Goal: Information Seeking & Learning: Learn about a topic

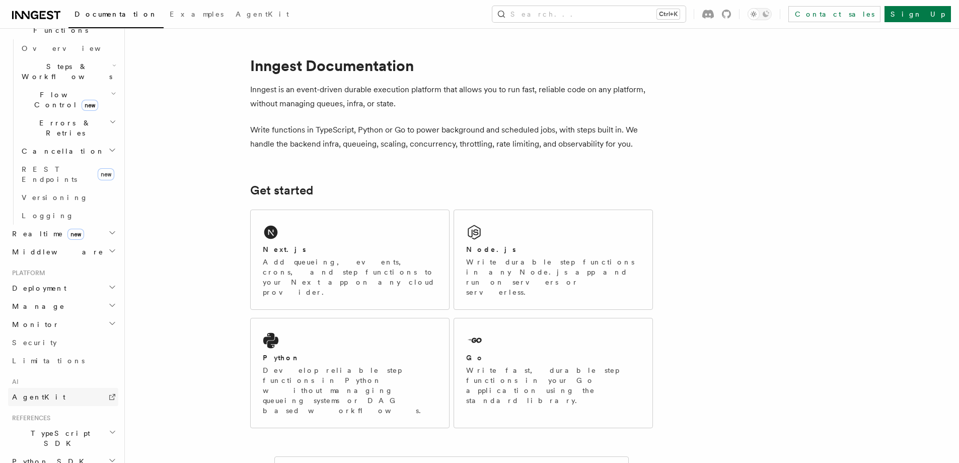
scroll to position [363, 0]
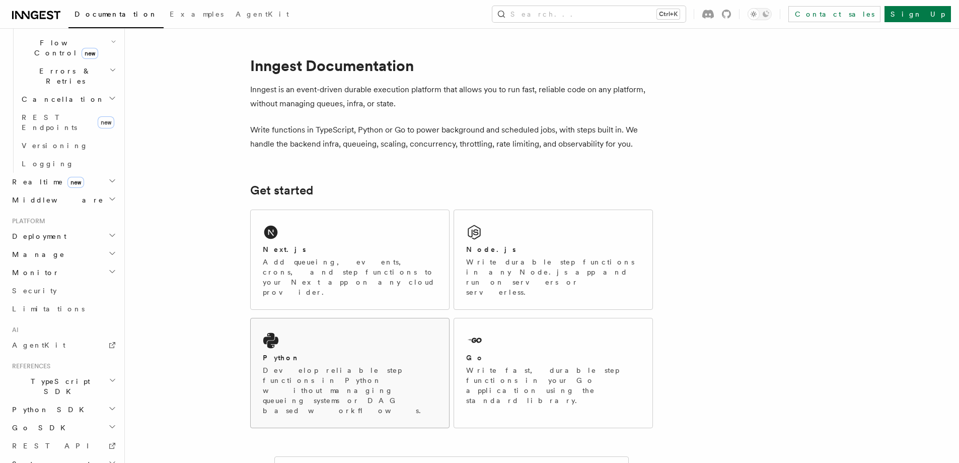
click at [325, 352] on div "Python" at bounding box center [350, 357] width 174 height 11
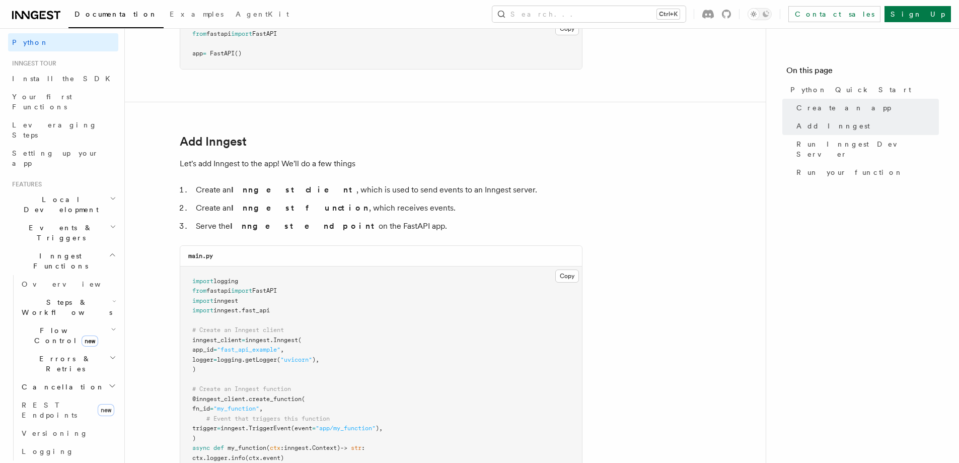
scroll to position [101, 0]
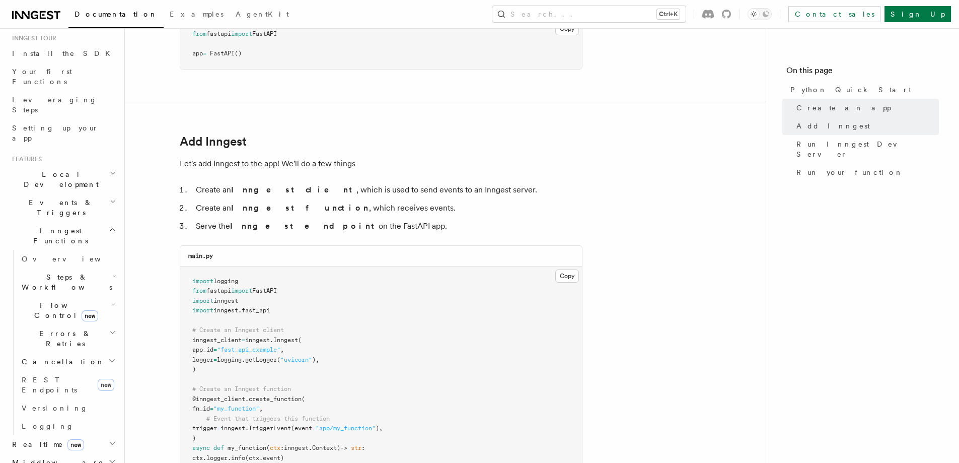
click at [91, 193] on h2 "Events & Triggers" at bounding box center [63, 207] width 110 height 28
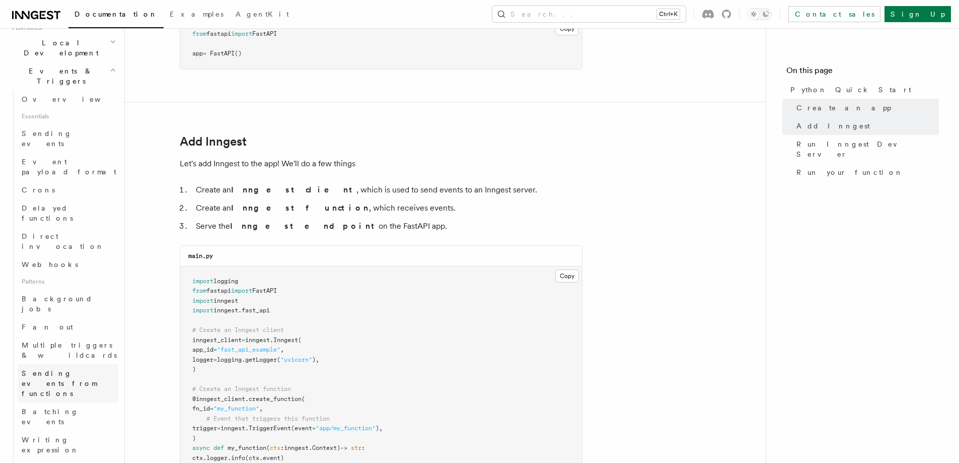
scroll to position [252, 0]
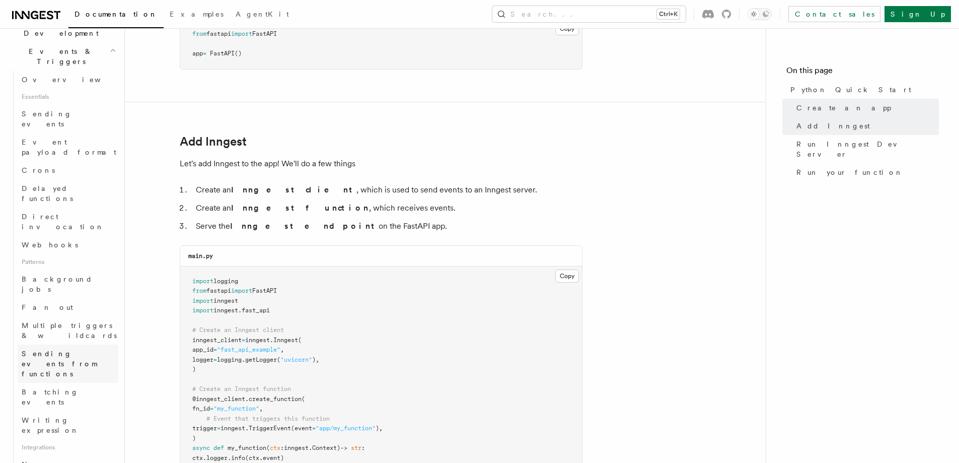
click at [60, 348] on span "Sending events from functions" at bounding box center [70, 363] width 97 height 30
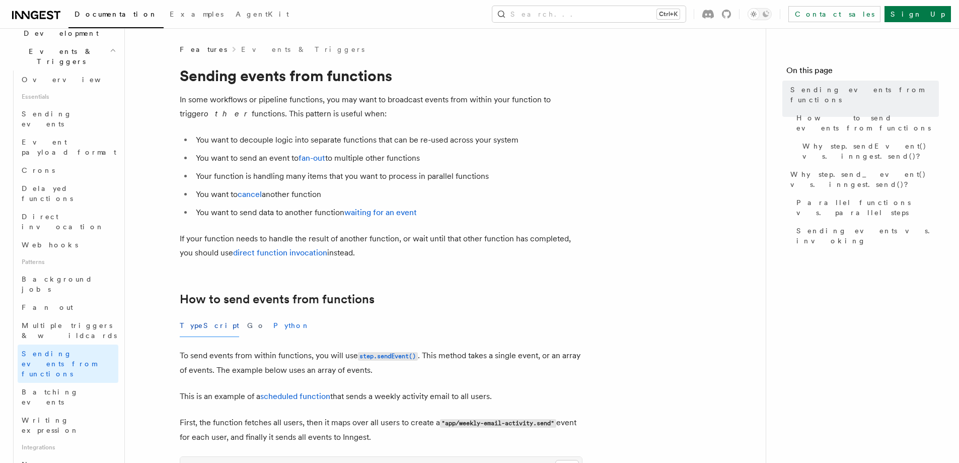
click at [273, 324] on button "Python" at bounding box center [291, 325] width 37 height 23
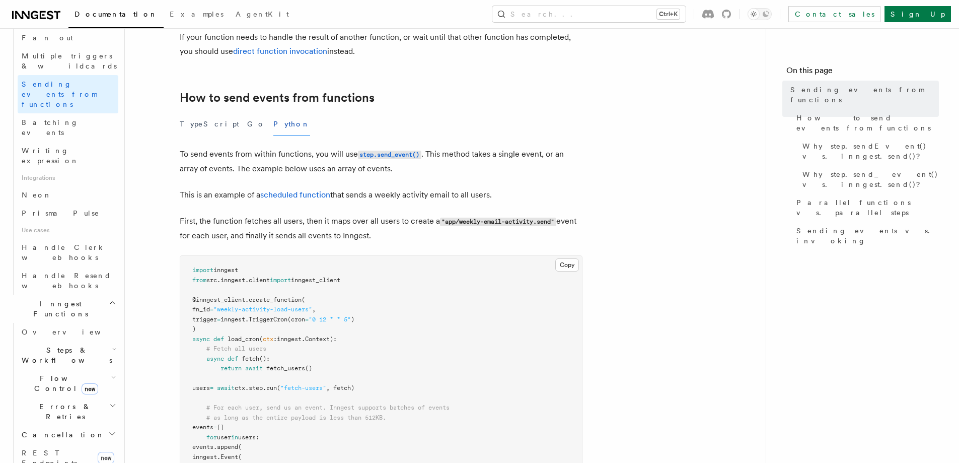
scroll to position [554, 0]
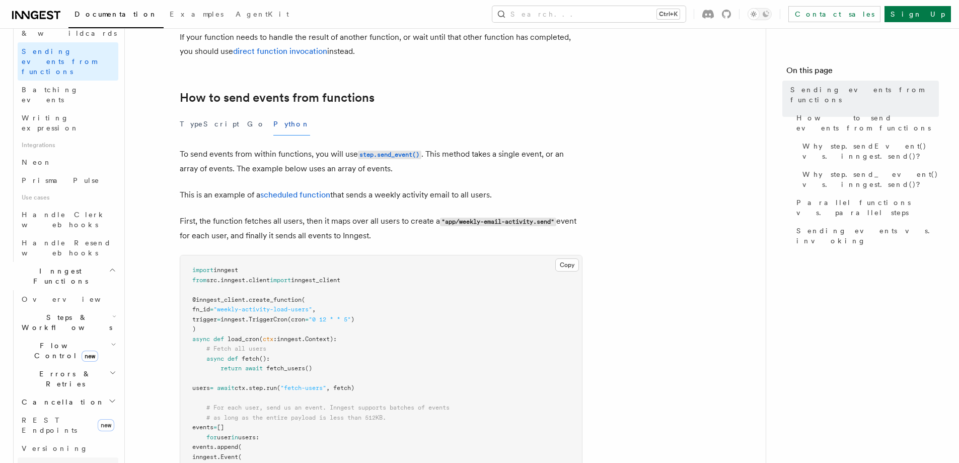
click at [74, 457] on link "Logging" at bounding box center [68, 466] width 101 height 18
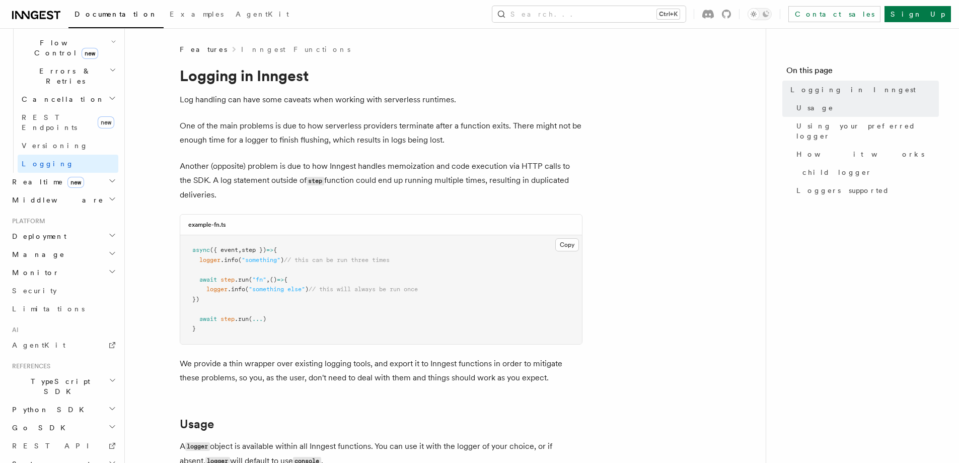
drag, startPoint x: 194, startPoint y: 123, endPoint x: 190, endPoint y: 118, distance: 6.8
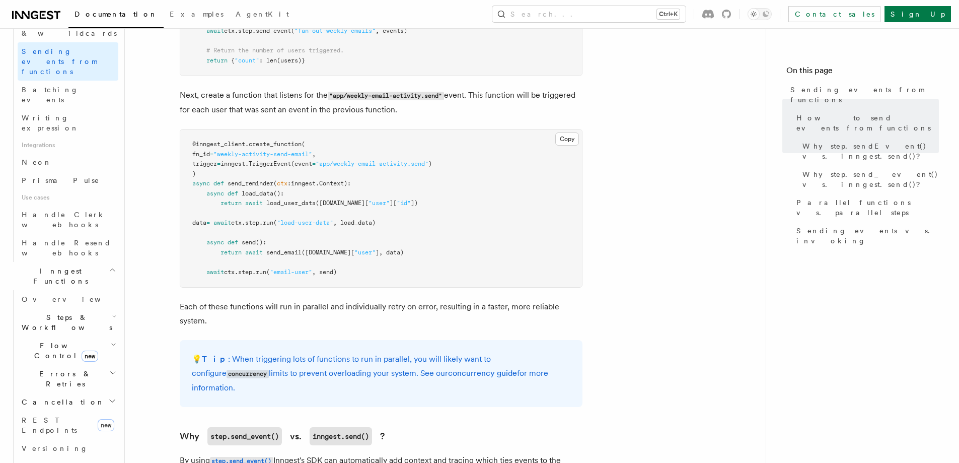
scroll to position [755, 0]
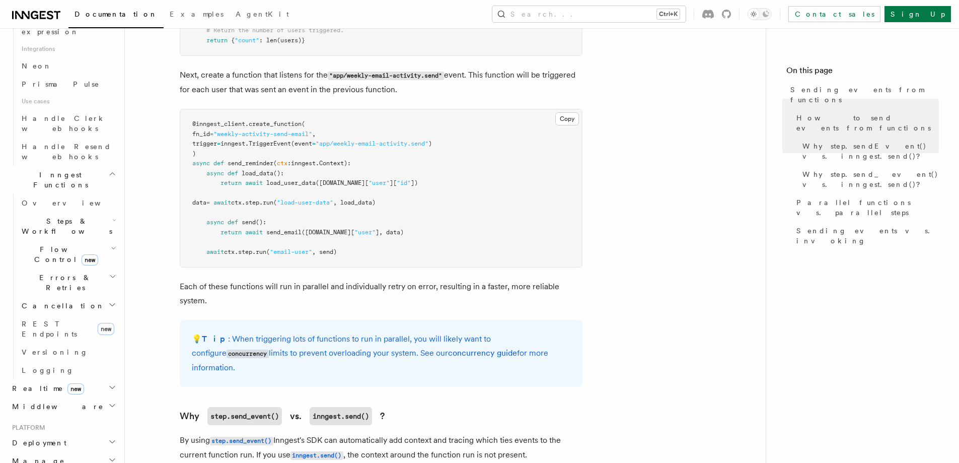
scroll to position [654, 0]
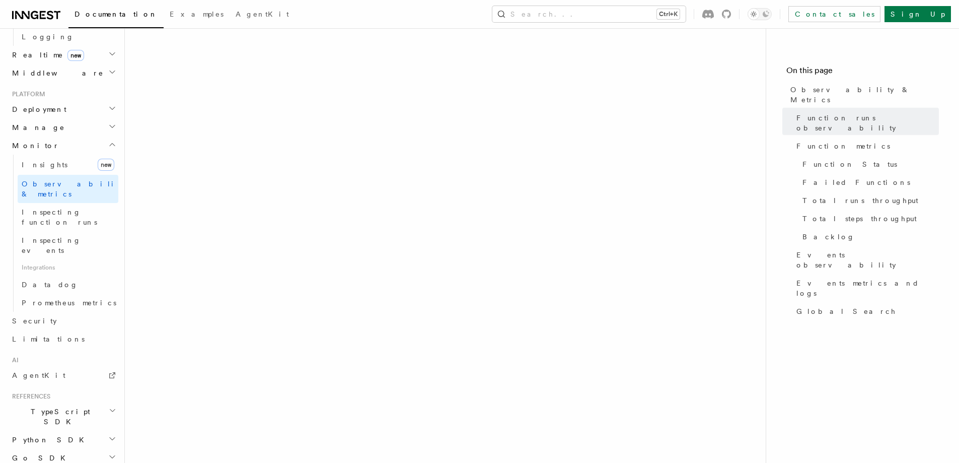
scroll to position [604, 0]
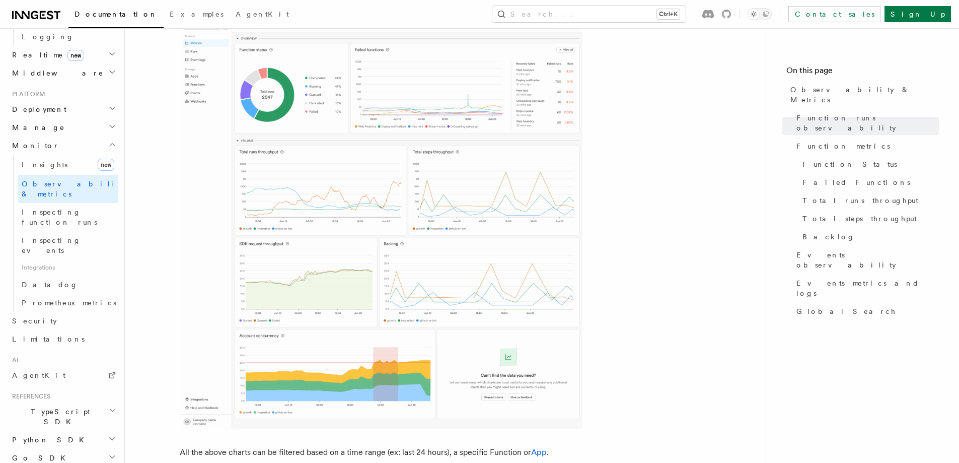
click at [425, 107] on img at bounding box center [381, 217] width 403 height 423
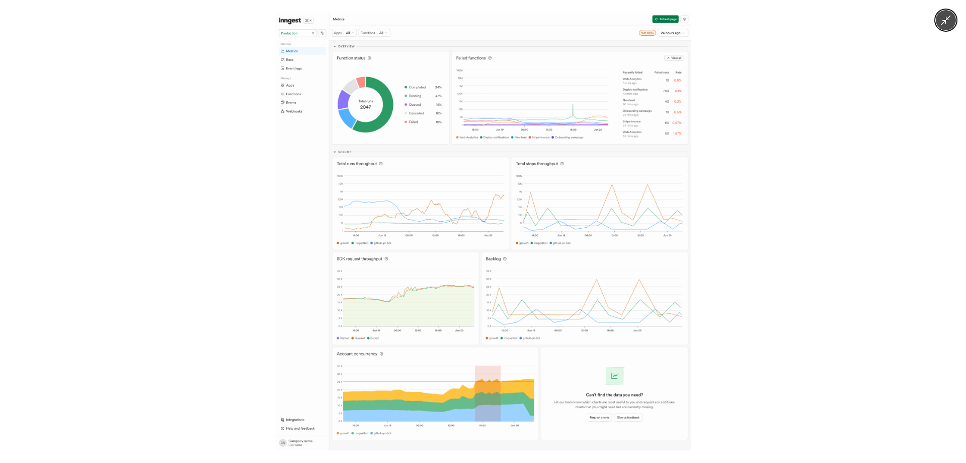
click at [559, 131] on img at bounding box center [483, 231] width 417 height 437
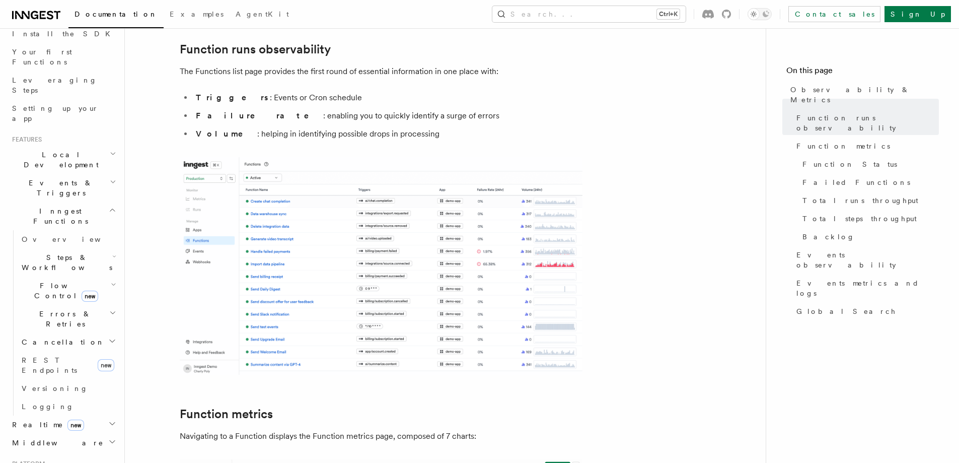
scroll to position [0, 0]
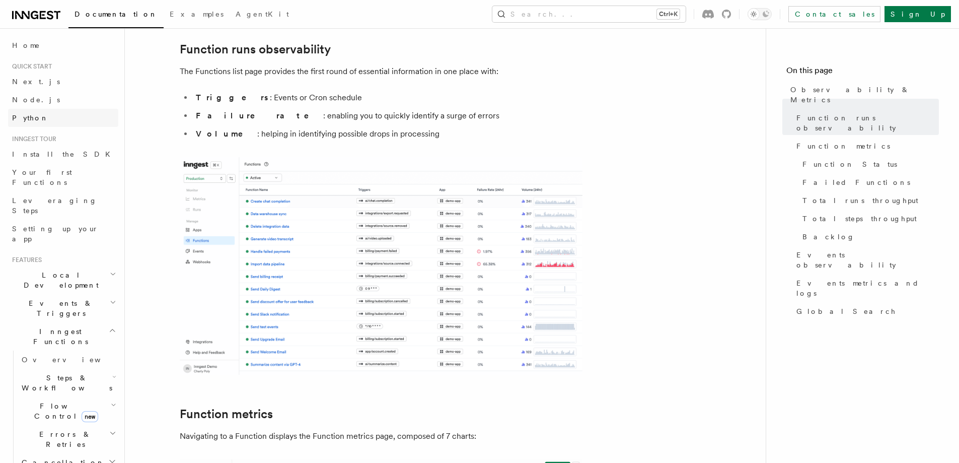
click at [32, 120] on span "Python" at bounding box center [30, 118] width 37 height 8
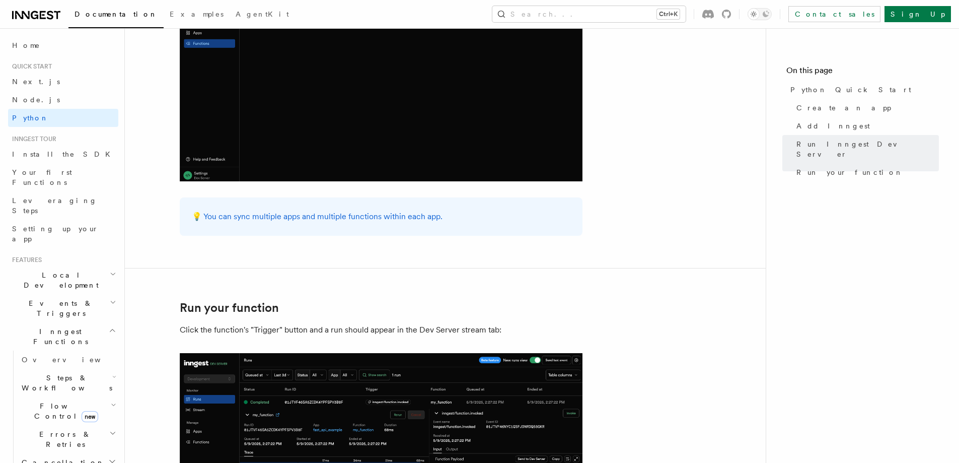
scroll to position [1862, 0]
